Goal: Task Accomplishment & Management: Use online tool/utility

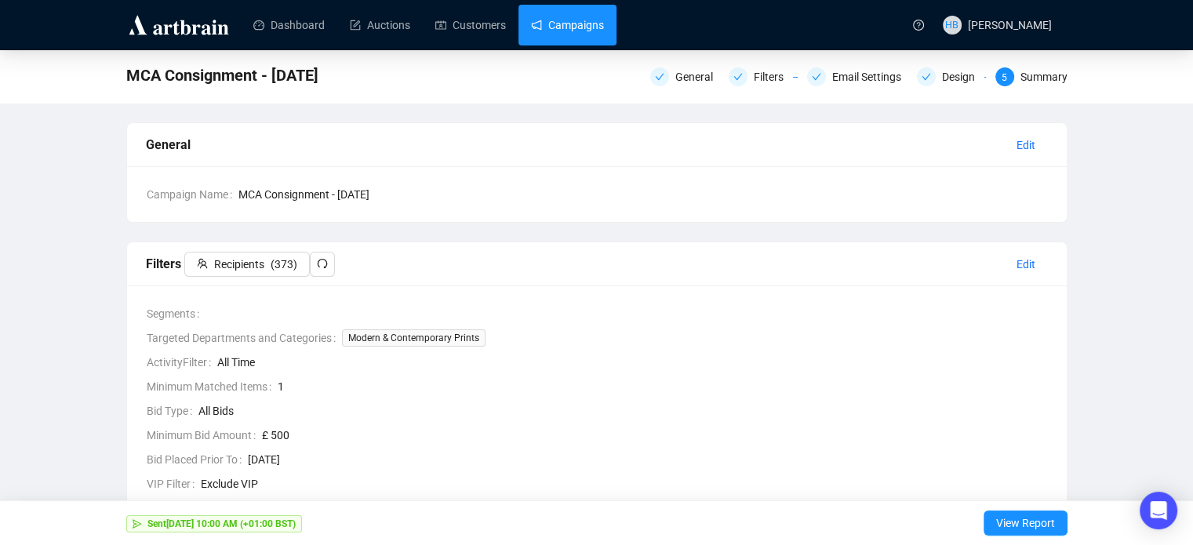
click at [550, 34] on link "Campaigns" at bounding box center [567, 25] width 73 height 41
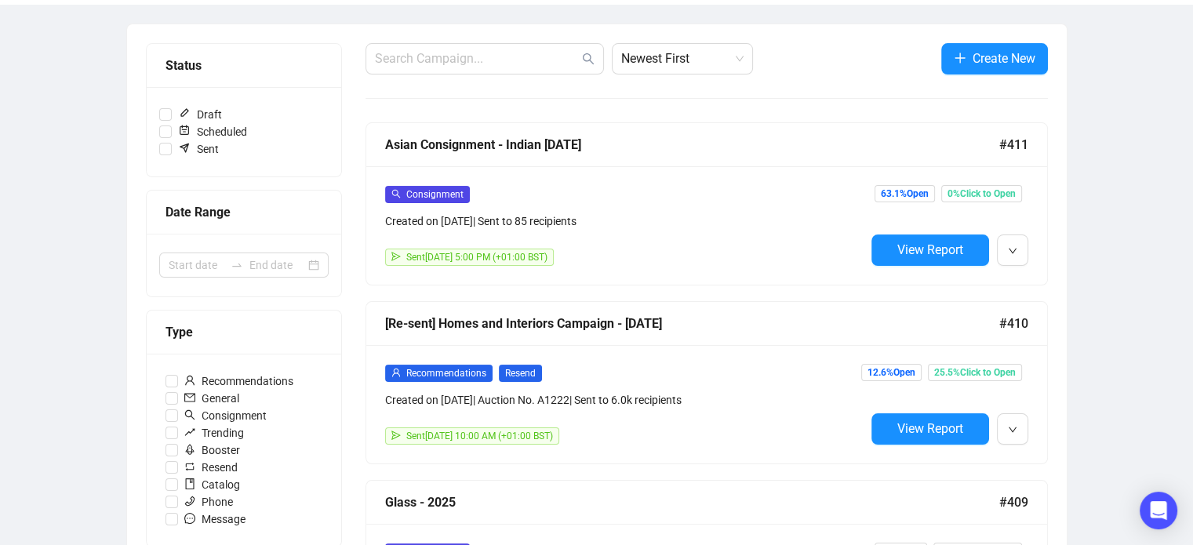
scroll to position [165, 0]
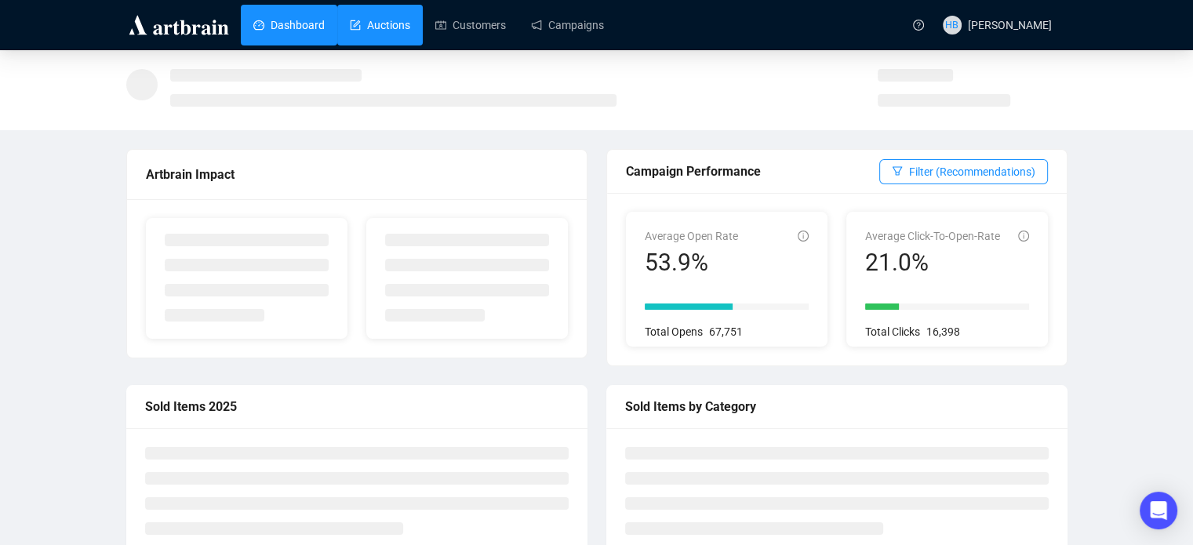
click at [372, 25] on link "Auctions" at bounding box center [380, 25] width 60 height 41
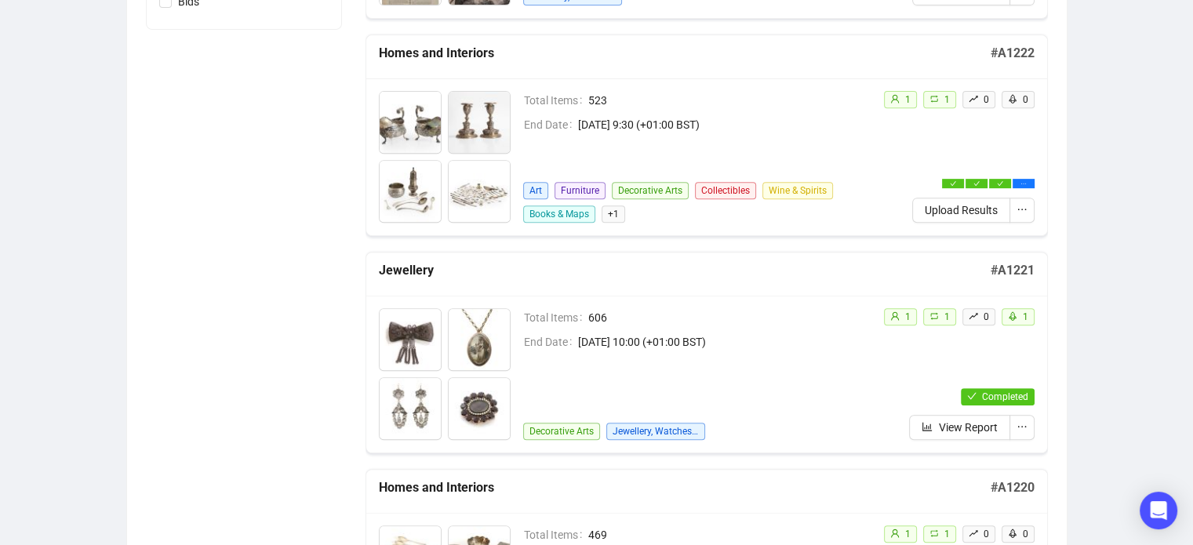
scroll to position [650, 0]
click at [950, 203] on span "Upload Results" at bounding box center [960, 209] width 73 height 17
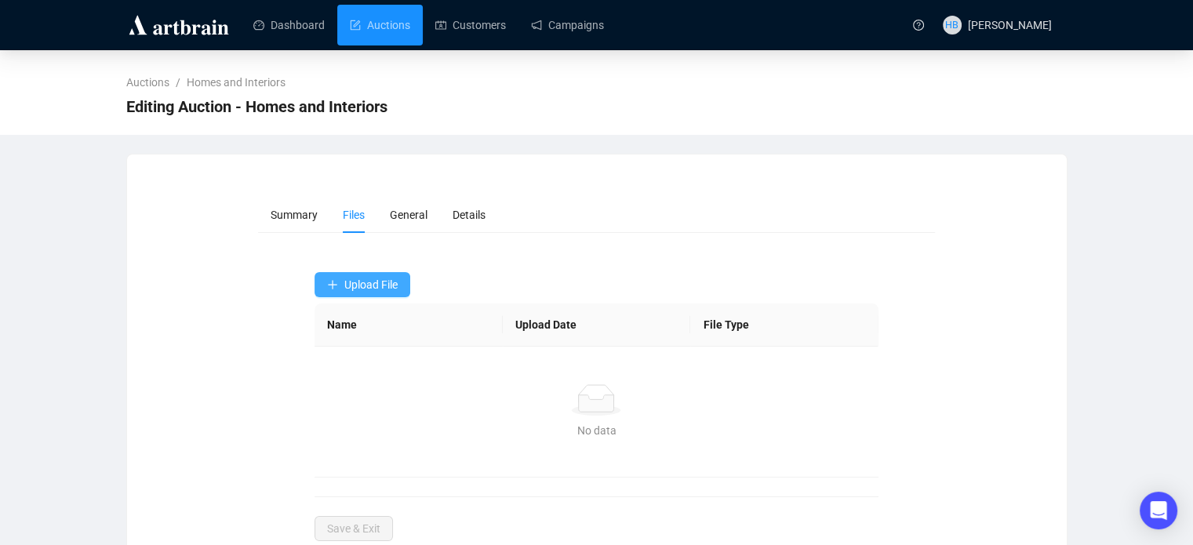
click at [371, 276] on button "Upload File" at bounding box center [362, 284] width 96 height 25
click at [354, 345] on span "Sold Items" at bounding box center [362, 347] width 71 height 17
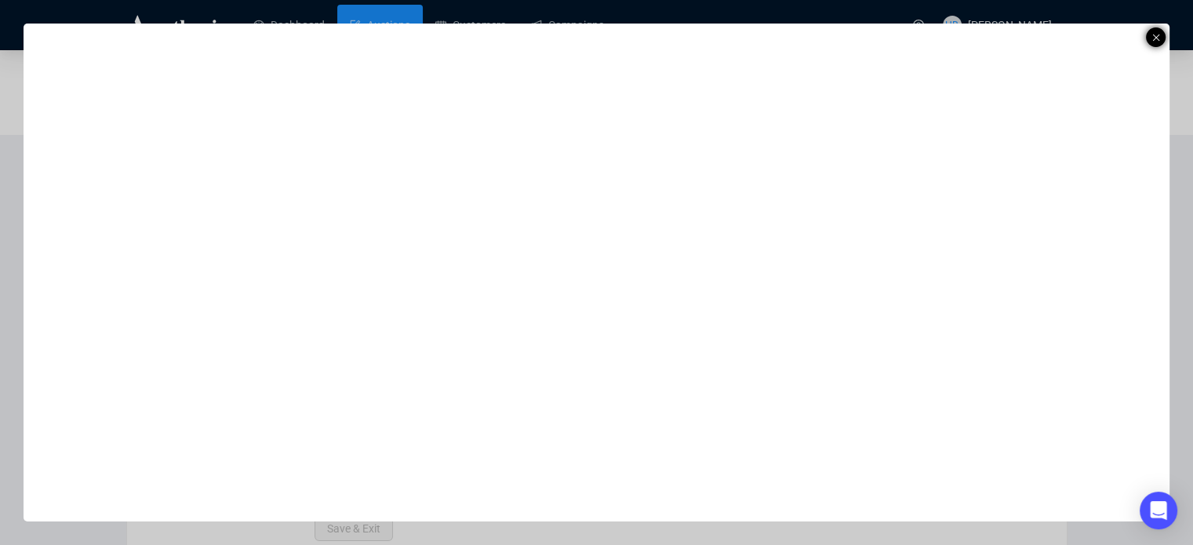
click at [1159, 37] on div at bounding box center [1156, 37] width 20 height 20
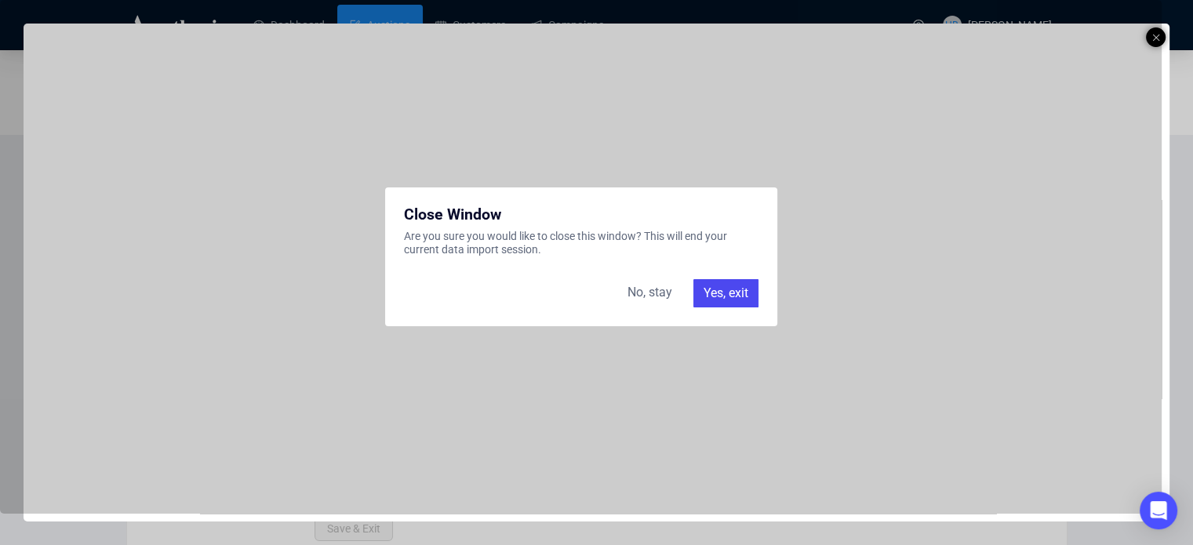
click at [721, 281] on div "Yes, exit" at bounding box center [725, 293] width 65 height 28
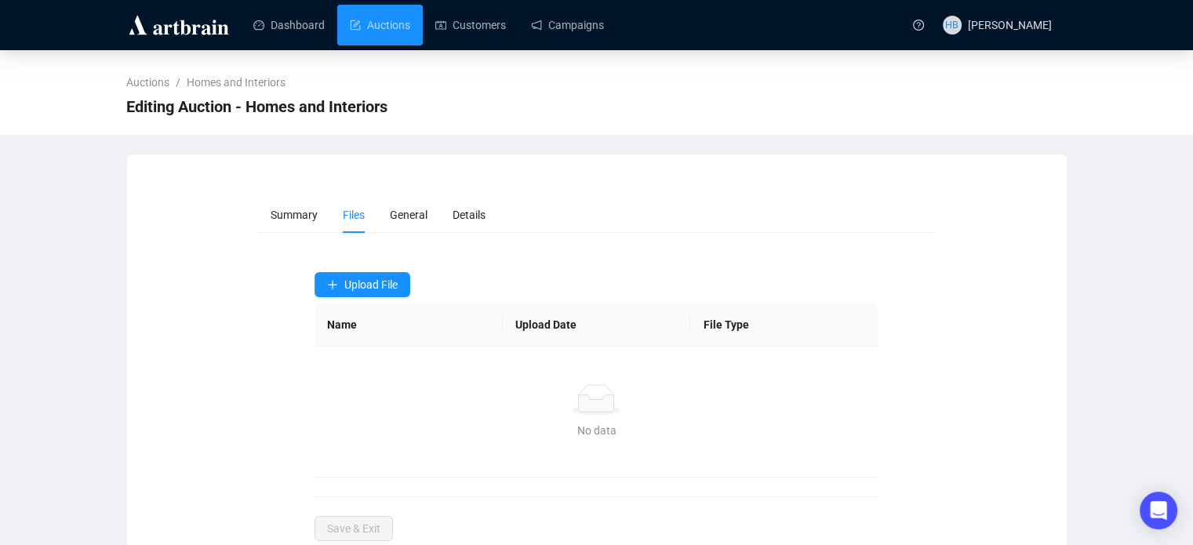
click at [357, 267] on form "Summary Files General Details Upload File Name Upload Date File Type No data No…" at bounding box center [596, 369] width 677 height 344
click at [358, 278] on span "Upload File" at bounding box center [370, 284] width 53 height 13
click at [353, 351] on span "Sold Items" at bounding box center [362, 347] width 71 height 17
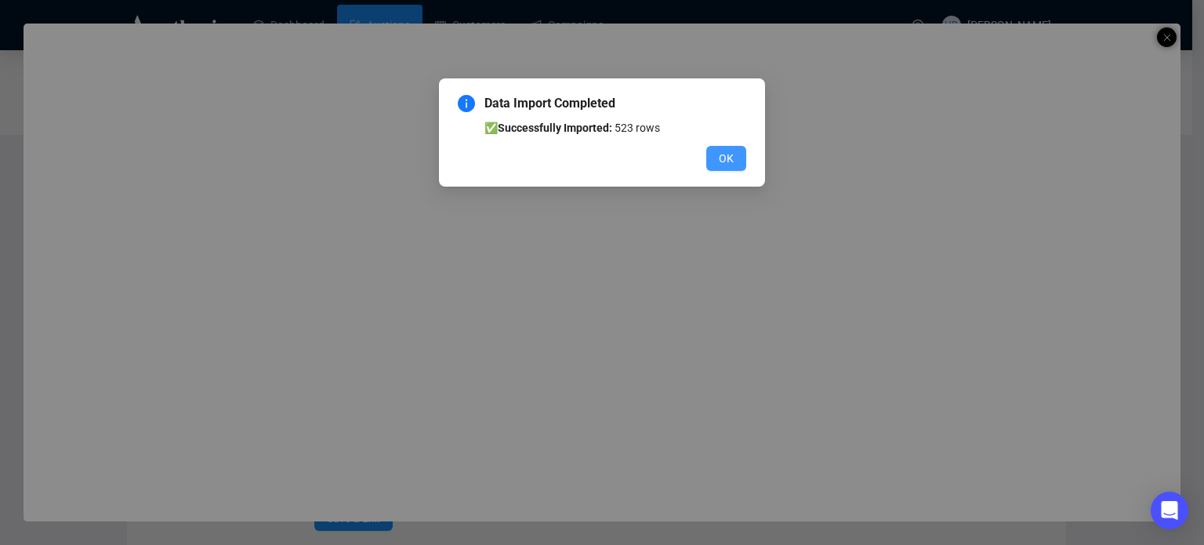
click at [728, 158] on span "OK" at bounding box center [726, 158] width 15 height 17
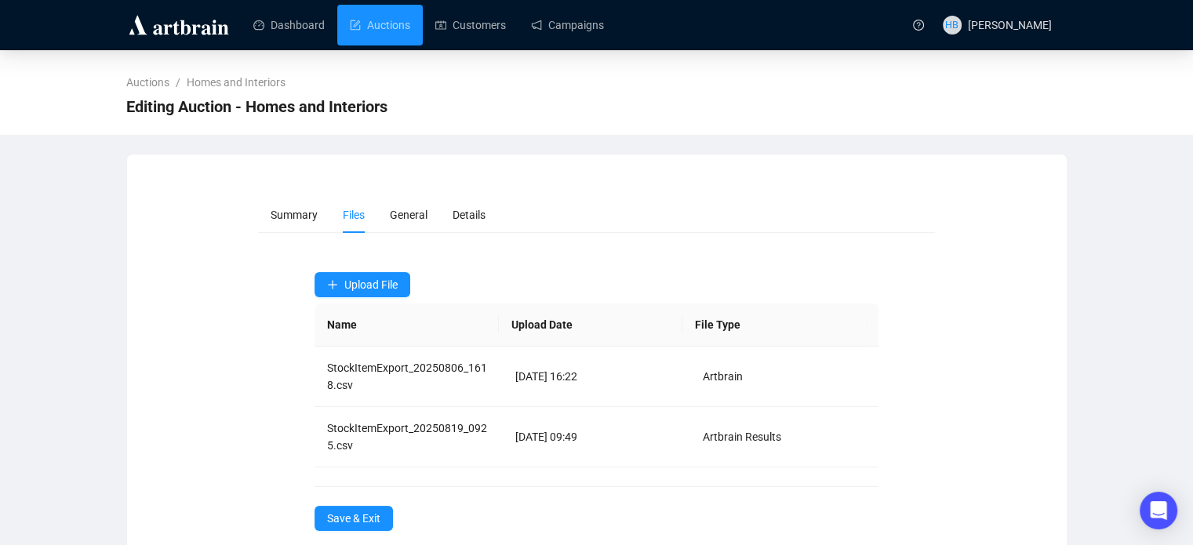
scroll to position [27, 0]
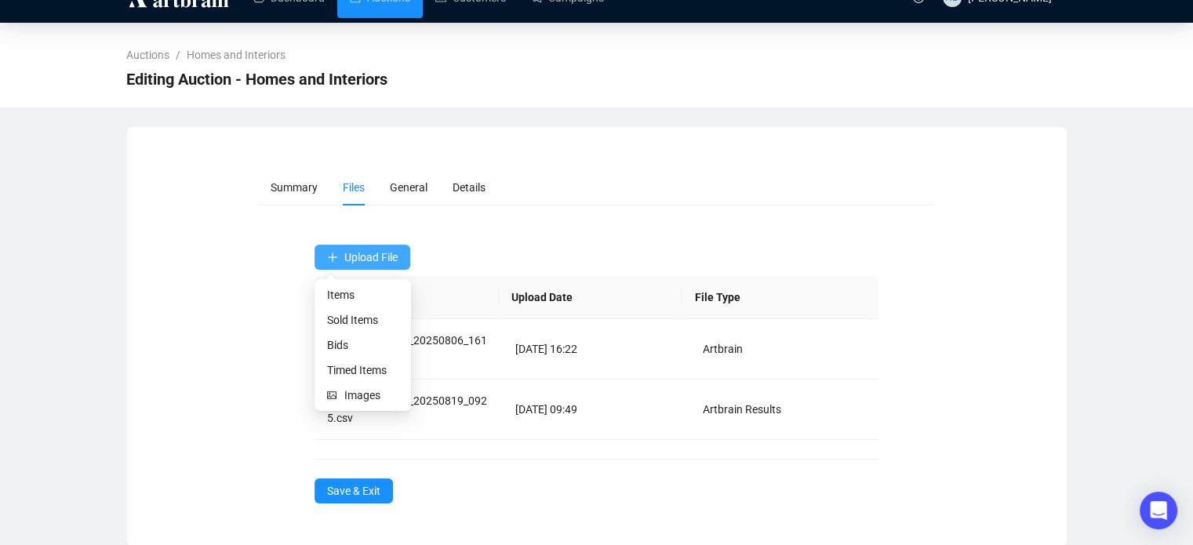
click at [386, 257] on span "Upload File" at bounding box center [370, 257] width 53 height 13
click at [361, 344] on span "Bids" at bounding box center [362, 344] width 71 height 17
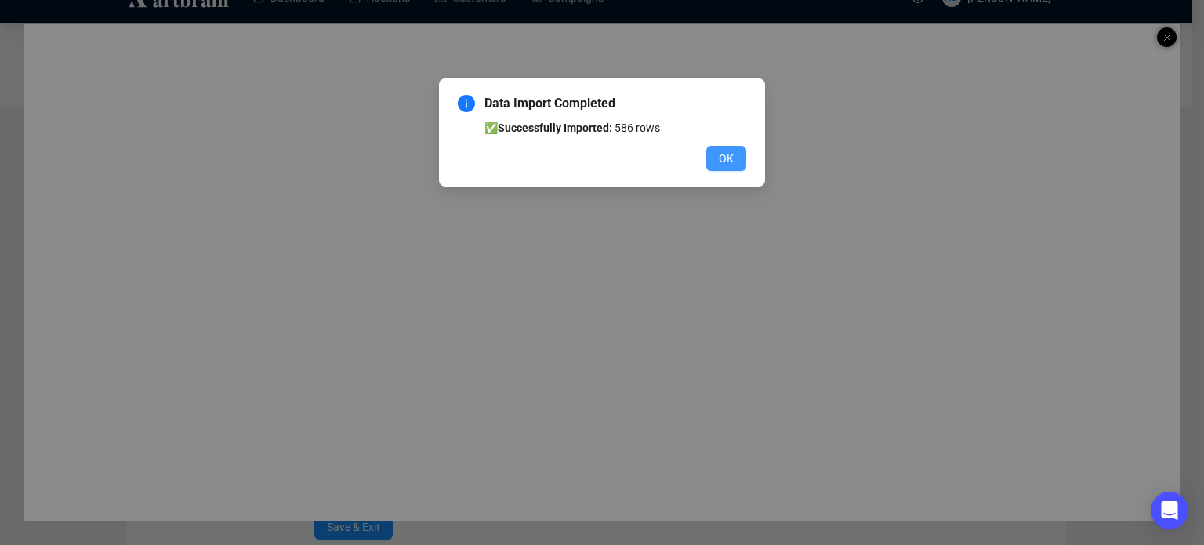
click at [739, 148] on button "OK" at bounding box center [726, 158] width 40 height 25
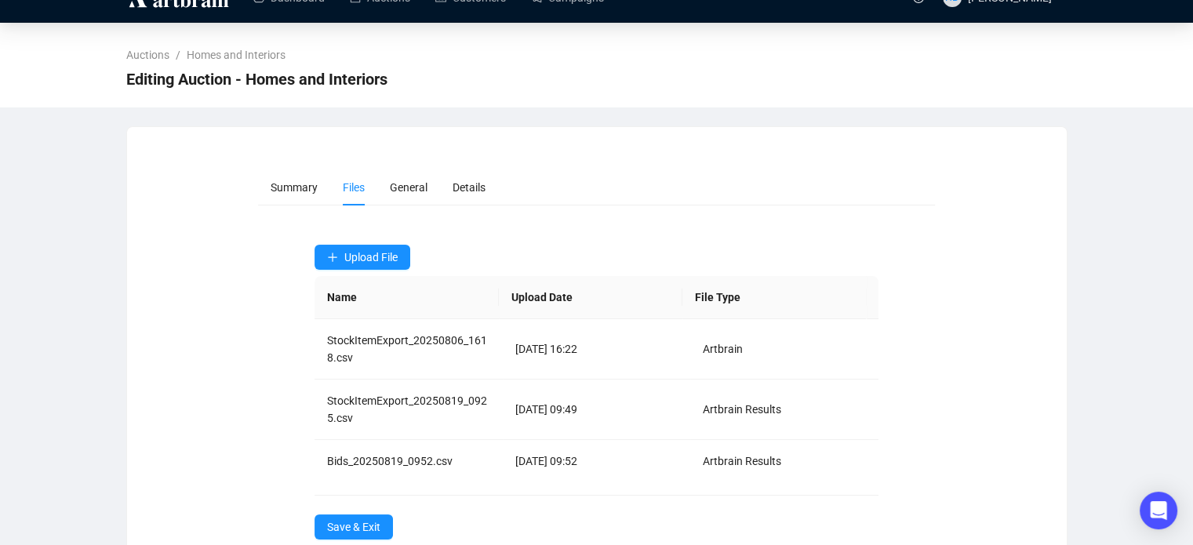
scroll to position [64, 0]
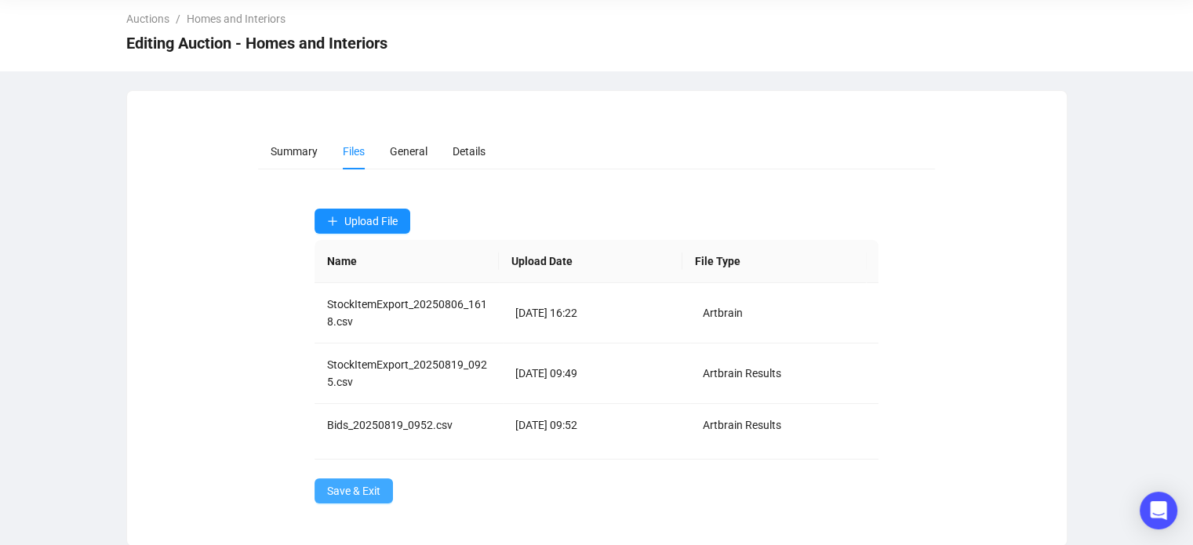
click at [373, 496] on span "Save & Exit" at bounding box center [353, 490] width 53 height 17
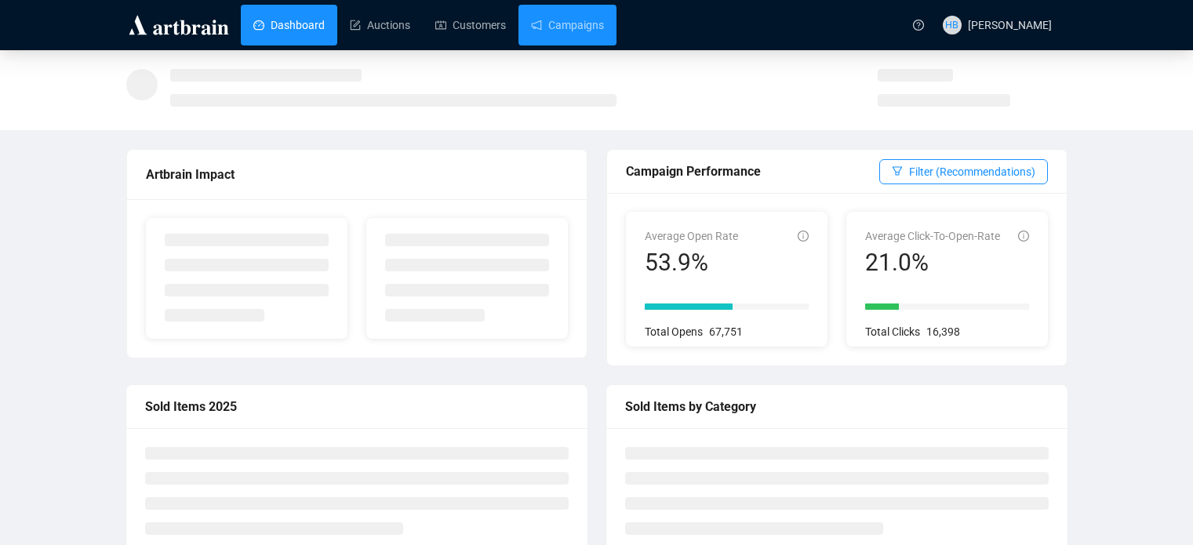
click at [564, 19] on link "Campaigns" at bounding box center [567, 25] width 73 height 41
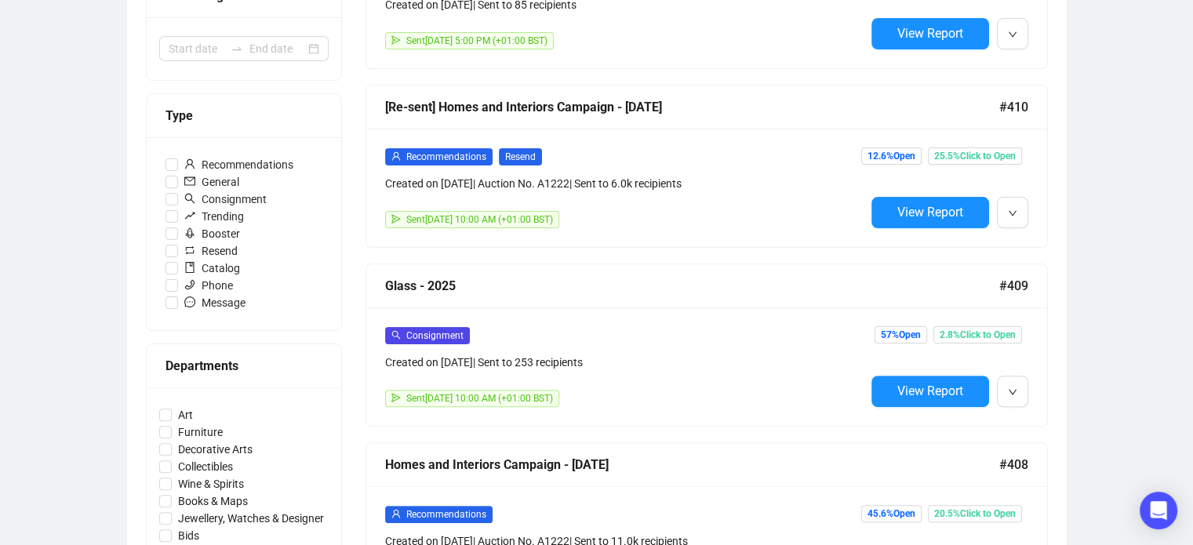
scroll to position [381, 0]
